Goal: Communication & Community: Answer question/provide support

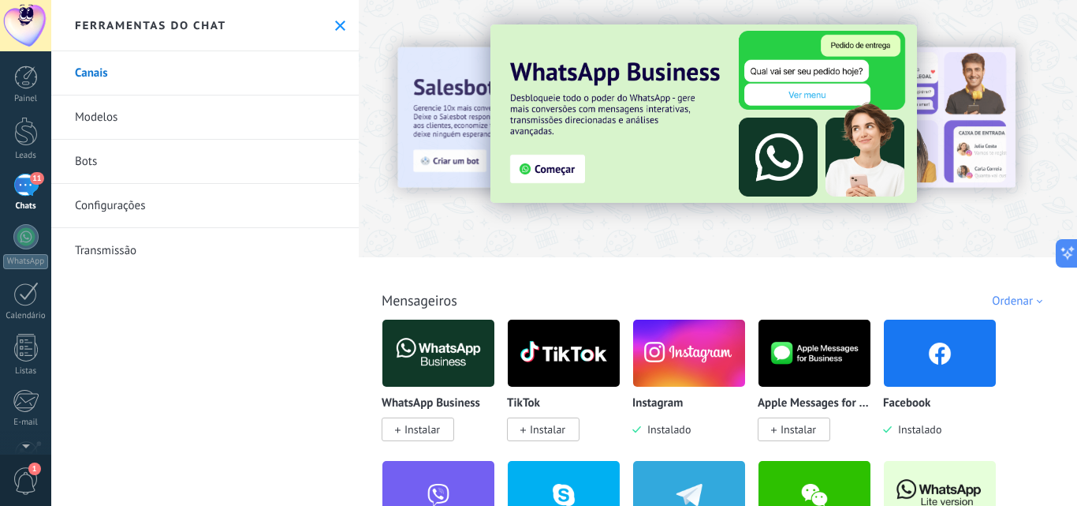
click at [23, 176] on div "11" at bounding box center [25, 185] width 25 height 23
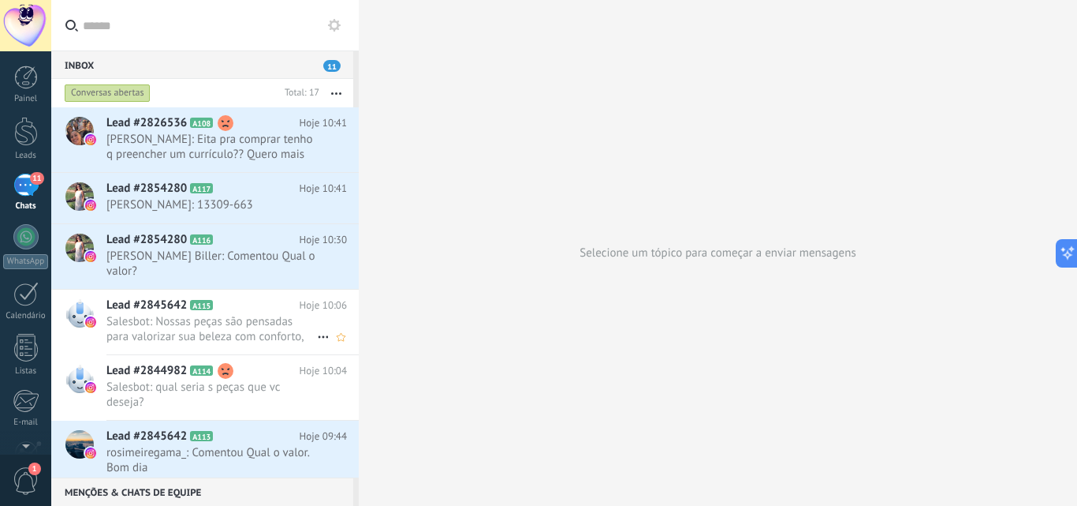
click at [278, 334] on span "Salesbot: Nossas peças são pensadas para valorizar sua beleza com conforto, est…" at bounding box center [211, 329] width 211 height 30
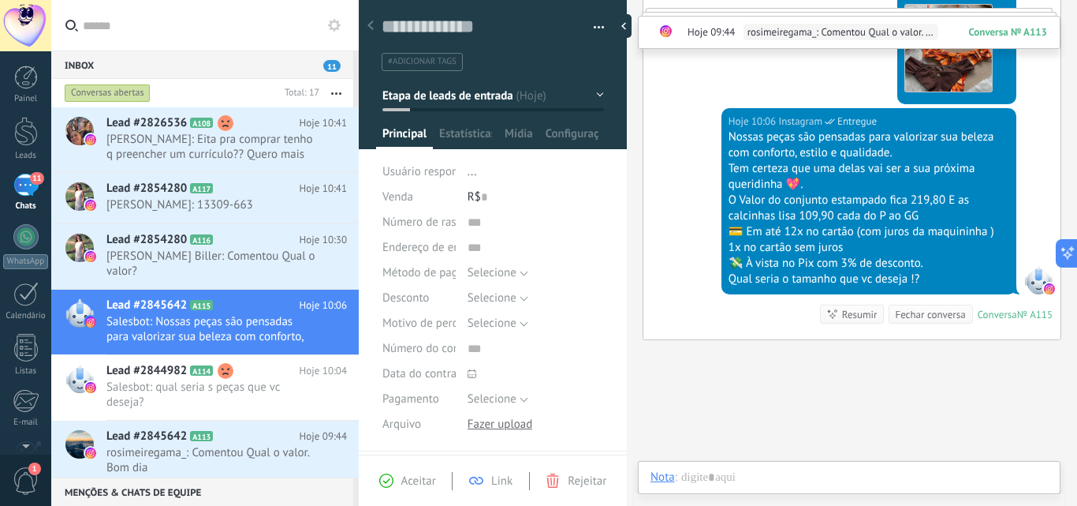
scroll to position [601, 0]
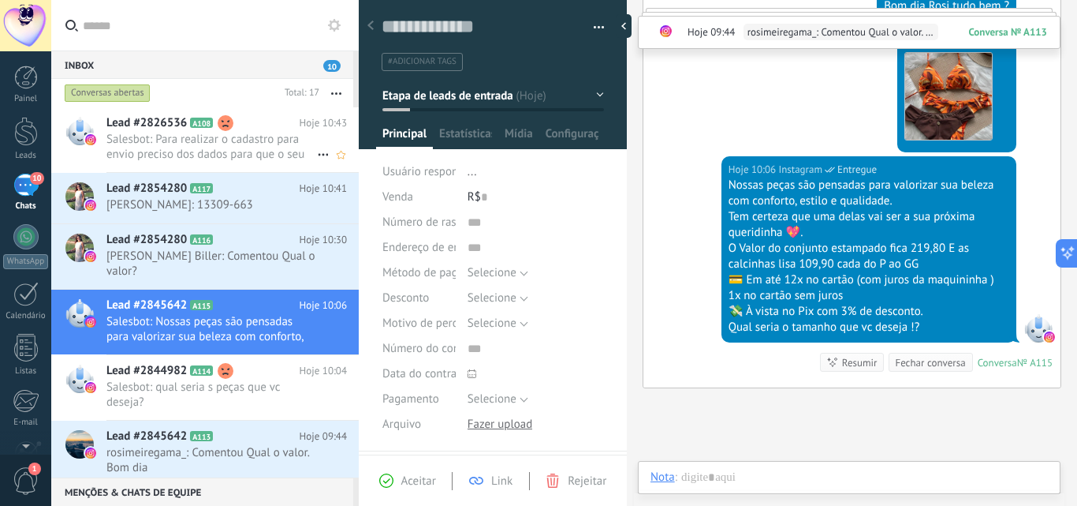
click at [265, 162] on div "Lead #2826536 A108 Hoje 10:43 Salesbot: Para realizar o cadastro para envio pre…" at bounding box center [232, 139] width 252 height 65
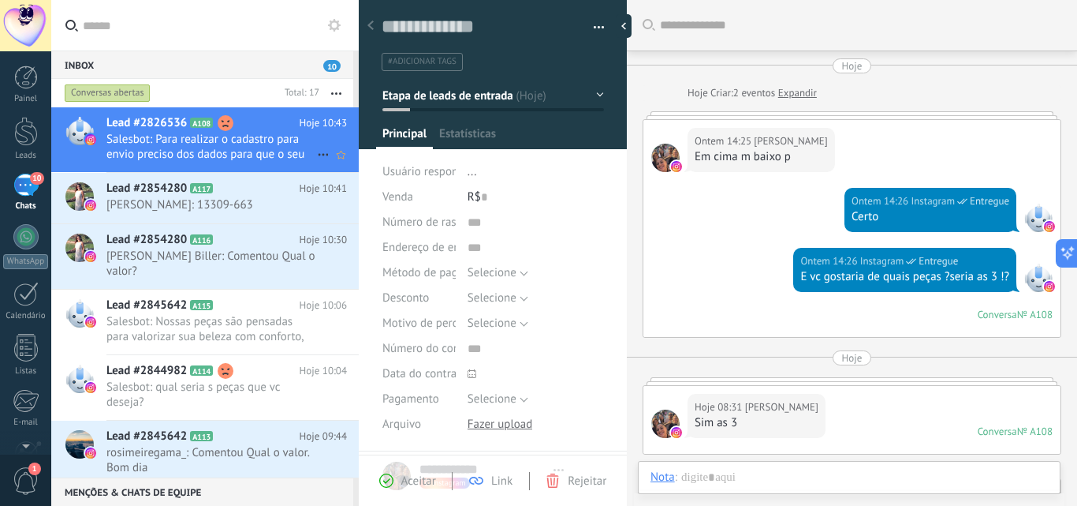
type textarea "**********"
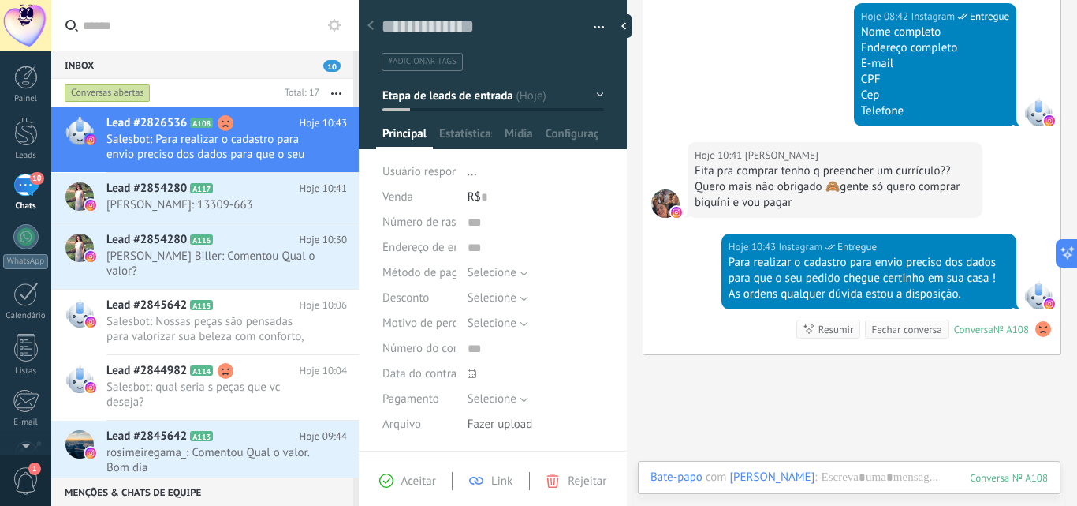
scroll to position [592, 0]
